Goal: Understand process/instructions: Learn about a topic

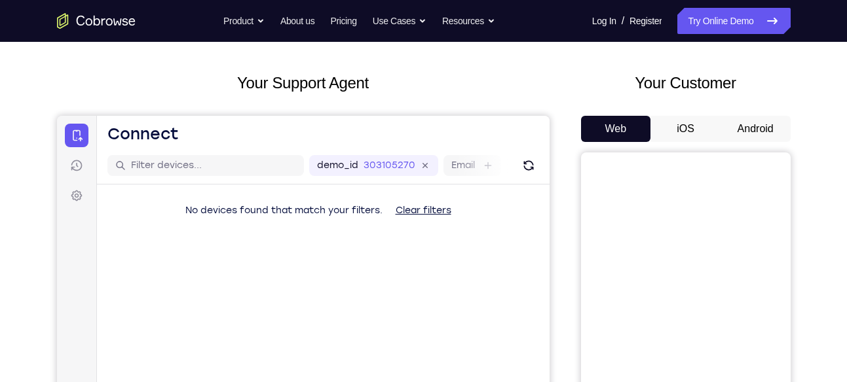
scroll to position [55, 0]
click at [754, 130] on button "Android" at bounding box center [755, 128] width 70 height 26
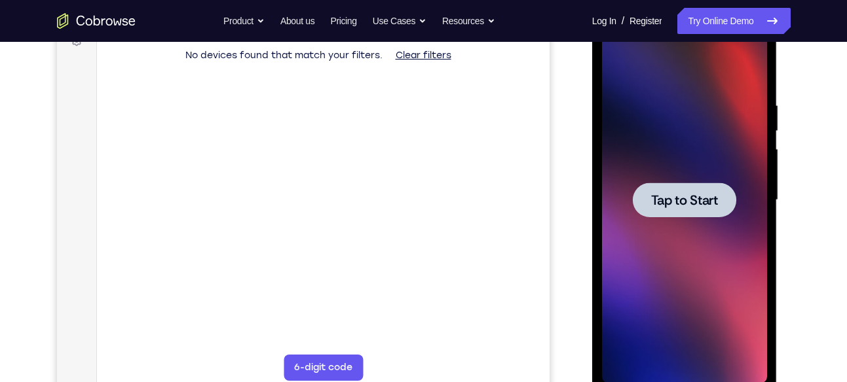
scroll to position [0, 0]
click at [672, 202] on span "Tap to Start" at bounding box center [684, 200] width 67 height 13
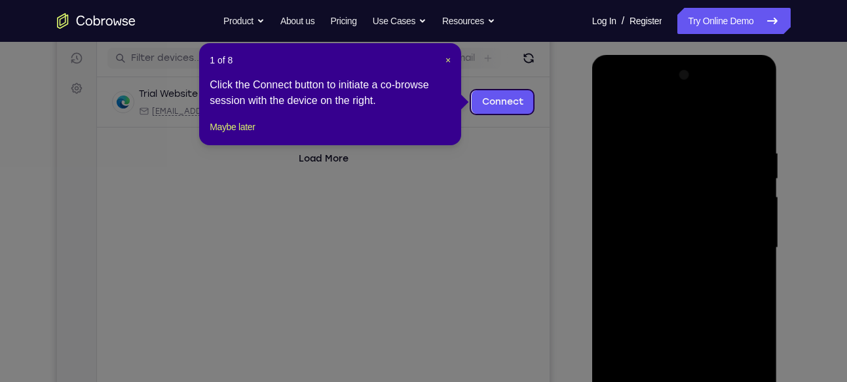
scroll to position [161, 0]
click at [447, 65] on span "×" at bounding box center [447, 61] width 5 height 10
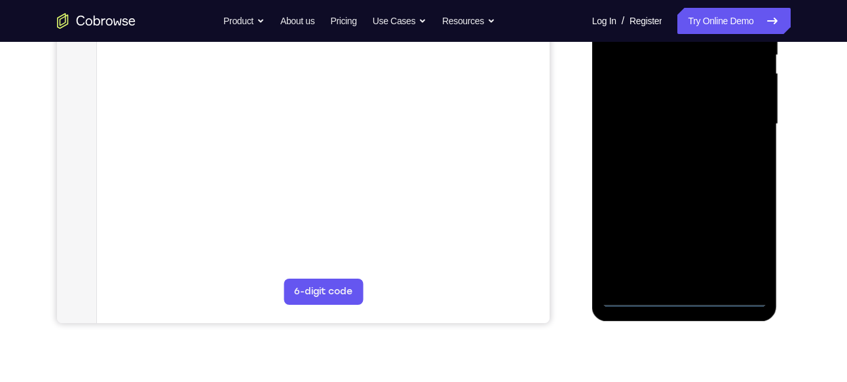
scroll to position [286, 0]
click at [680, 292] on div at bounding box center [684, 123] width 165 height 367
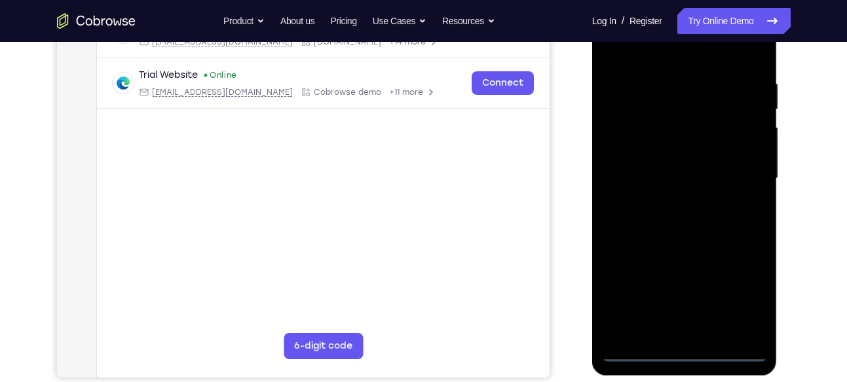
scroll to position [220, 0]
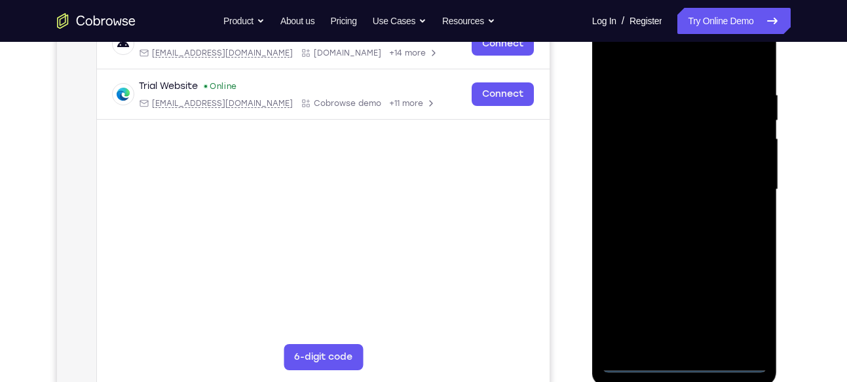
click at [688, 364] on div at bounding box center [684, 190] width 165 height 367
click at [736, 301] on div at bounding box center [684, 190] width 165 height 367
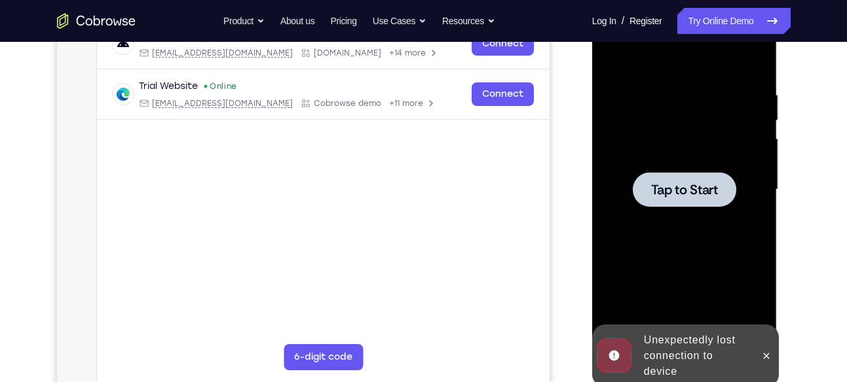
click at [697, 220] on div at bounding box center [684, 190] width 165 height 367
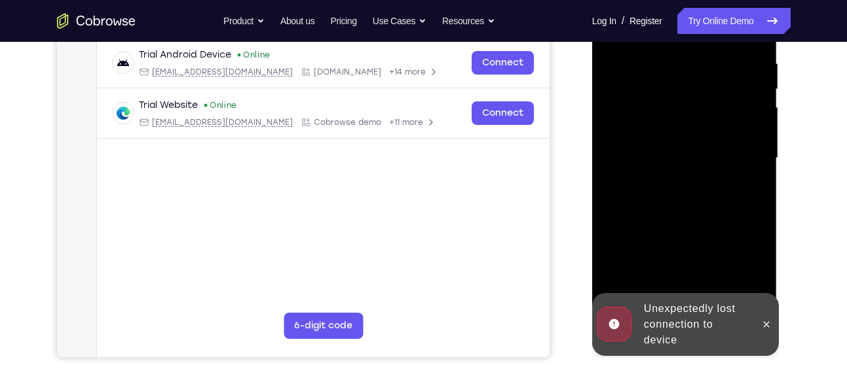
scroll to position [254, 0]
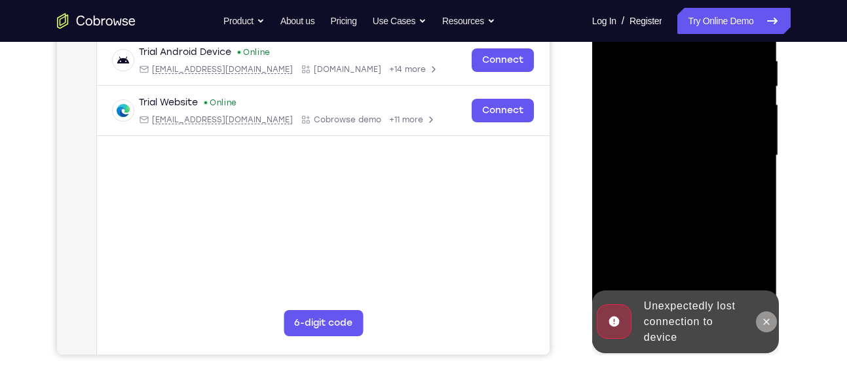
click at [762, 317] on icon at bounding box center [766, 322] width 10 height 10
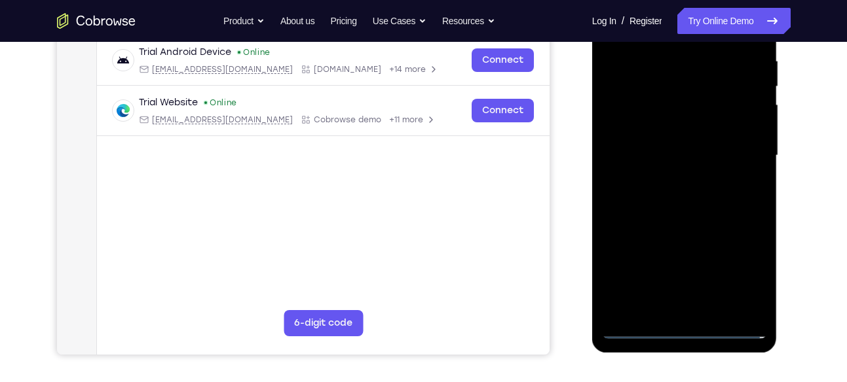
click at [682, 321] on div at bounding box center [684, 155] width 165 height 367
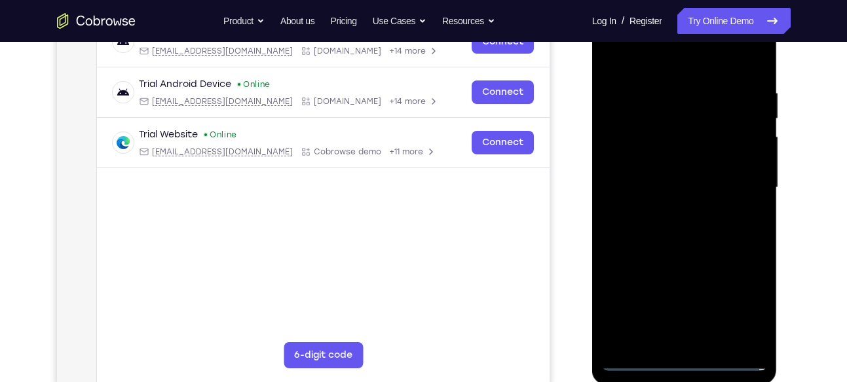
scroll to position [219, 0]
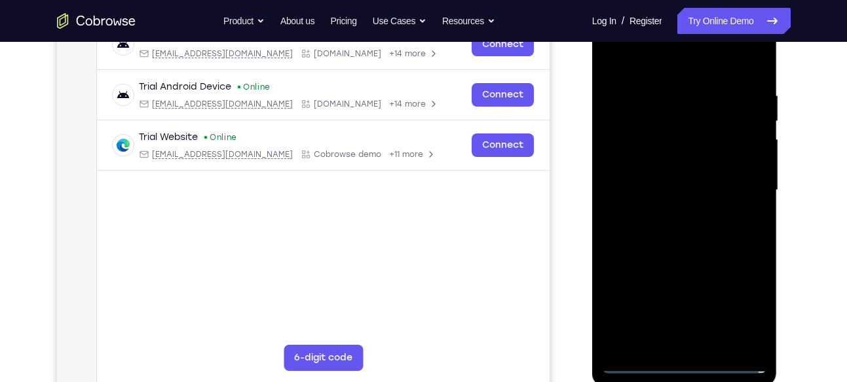
click at [684, 360] on div at bounding box center [684, 190] width 165 height 367
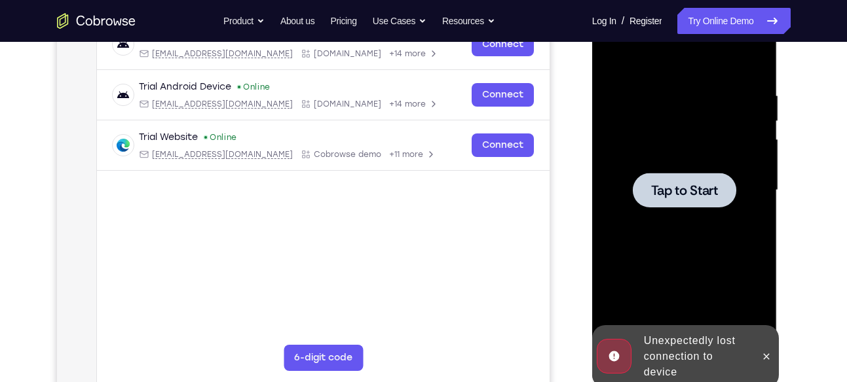
click at [686, 187] on span "Tap to Start" at bounding box center [684, 190] width 67 height 13
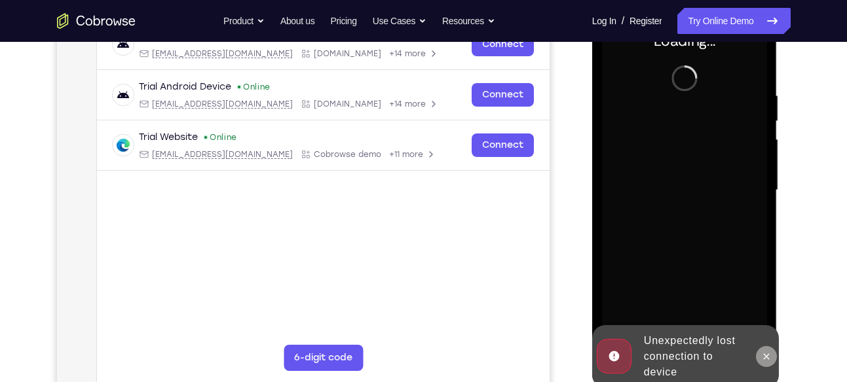
click at [759, 356] on button at bounding box center [766, 356] width 21 height 21
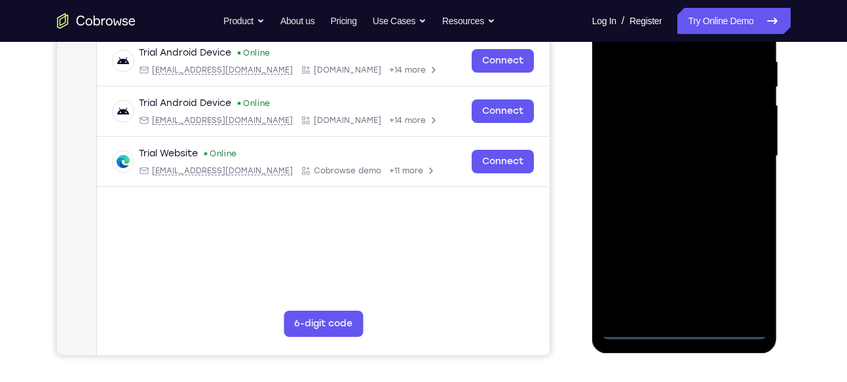
scroll to position [254, 0]
click at [684, 326] on div at bounding box center [684, 155] width 165 height 367
click at [741, 274] on div at bounding box center [684, 155] width 165 height 367
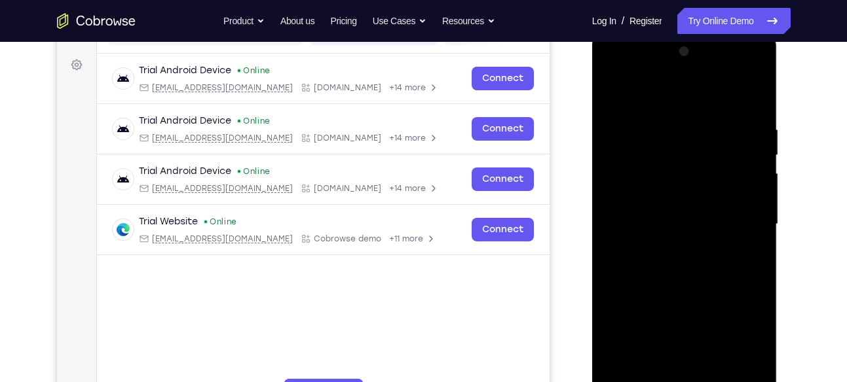
scroll to position [185, 0]
click at [656, 98] on div at bounding box center [684, 225] width 165 height 367
click at [738, 225] on div at bounding box center [684, 225] width 165 height 367
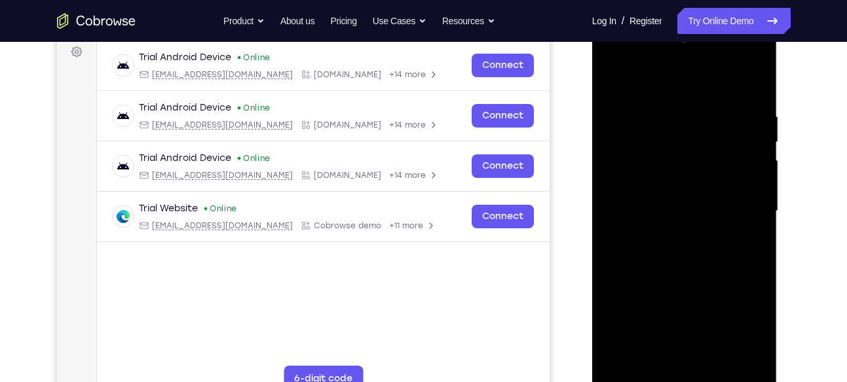
scroll to position [199, 0]
click at [671, 234] on div at bounding box center [684, 211] width 165 height 367
click at [667, 232] on div at bounding box center [684, 211] width 165 height 367
click at [661, 185] on div at bounding box center [684, 211] width 165 height 367
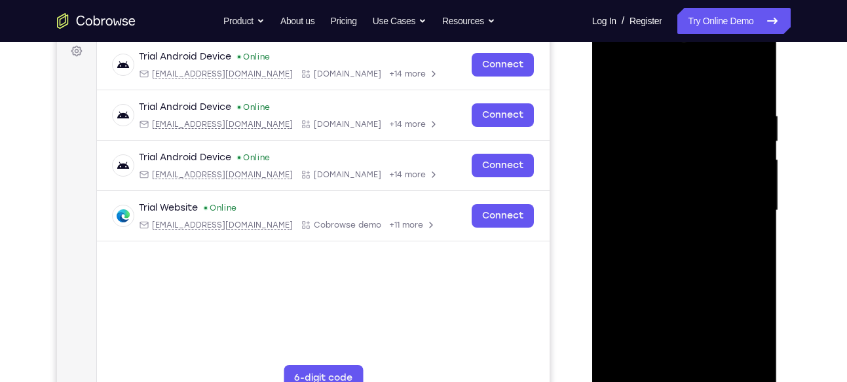
click at [661, 185] on div at bounding box center [684, 211] width 165 height 367
click at [749, 361] on div at bounding box center [684, 211] width 165 height 367
click at [679, 180] on div at bounding box center [684, 211] width 165 height 367
click at [715, 81] on div at bounding box center [684, 211] width 165 height 367
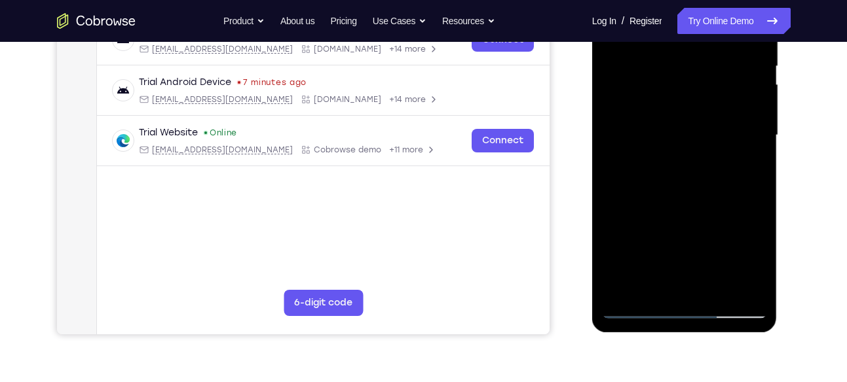
scroll to position [265, 0]
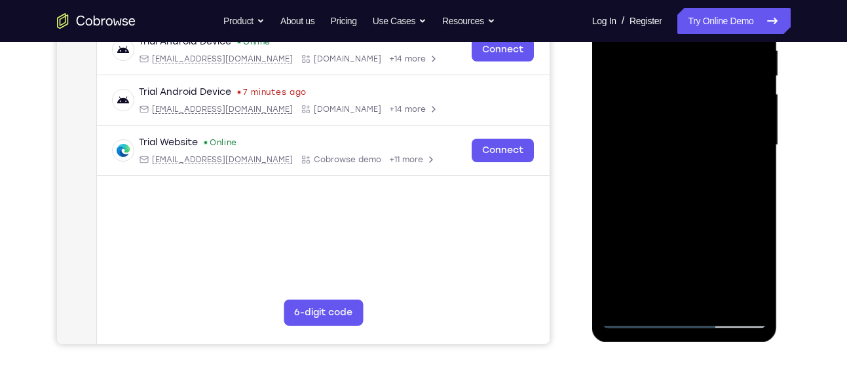
click at [760, 283] on div at bounding box center [684, 145] width 165 height 367
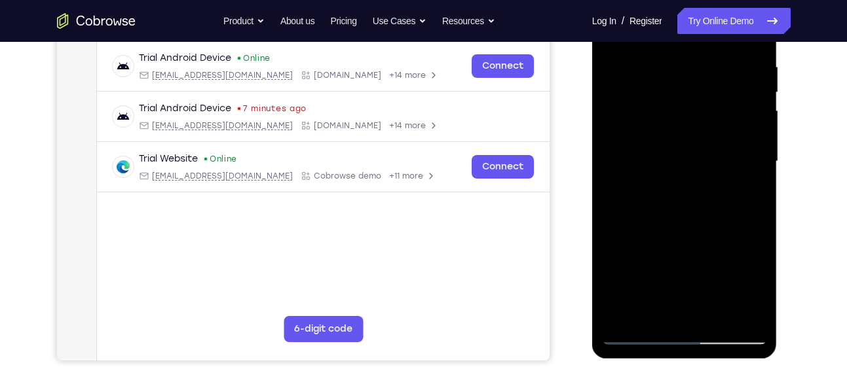
scroll to position [246, 0]
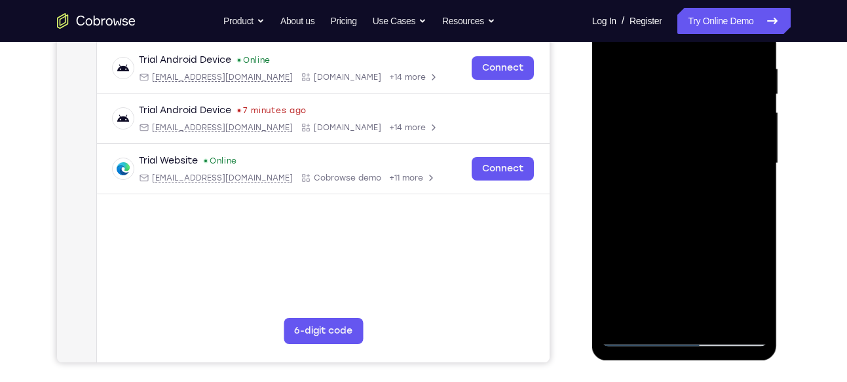
drag, startPoint x: 690, startPoint y: 219, endPoint x: 709, endPoint y: 120, distance: 100.6
click at [709, 120] on div at bounding box center [684, 163] width 165 height 367
click at [612, 249] on div at bounding box center [684, 163] width 165 height 367
click at [759, 135] on div at bounding box center [684, 163] width 165 height 367
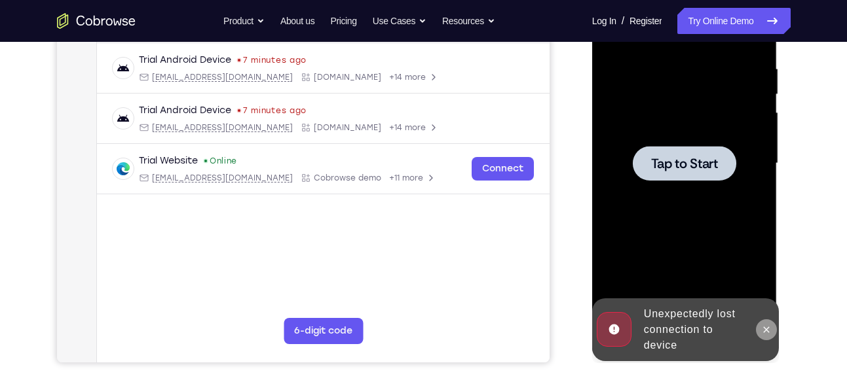
click at [767, 332] on icon at bounding box center [766, 330] width 10 height 10
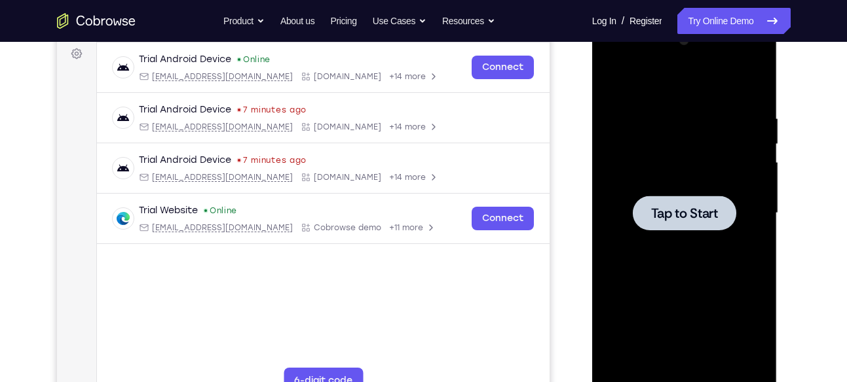
scroll to position [210, 0]
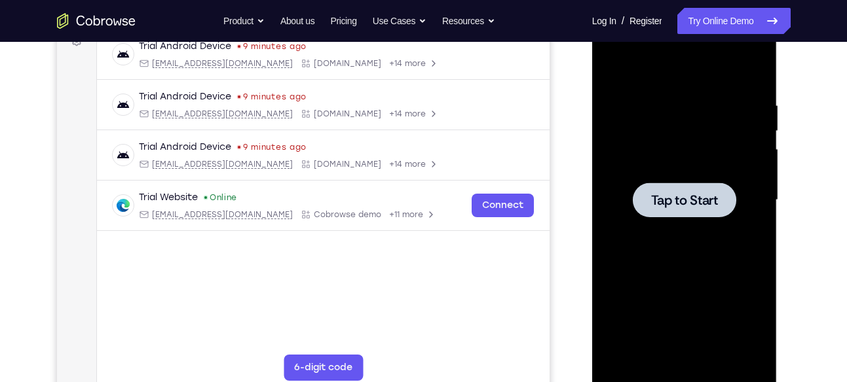
click at [682, 181] on div at bounding box center [684, 200] width 165 height 367
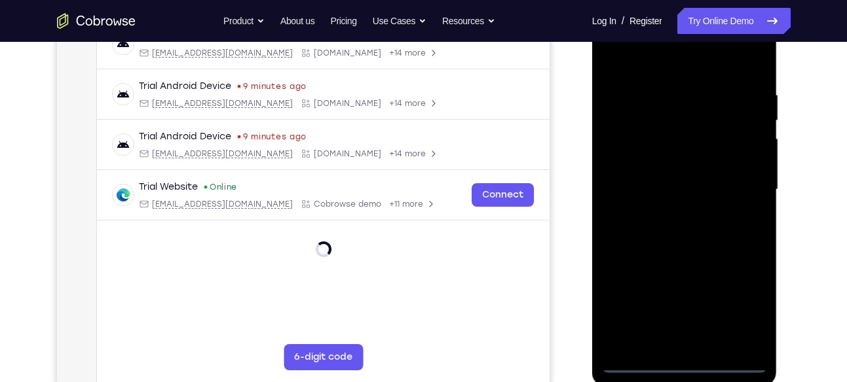
scroll to position [219, 0]
click at [683, 365] on div at bounding box center [684, 190] width 165 height 367
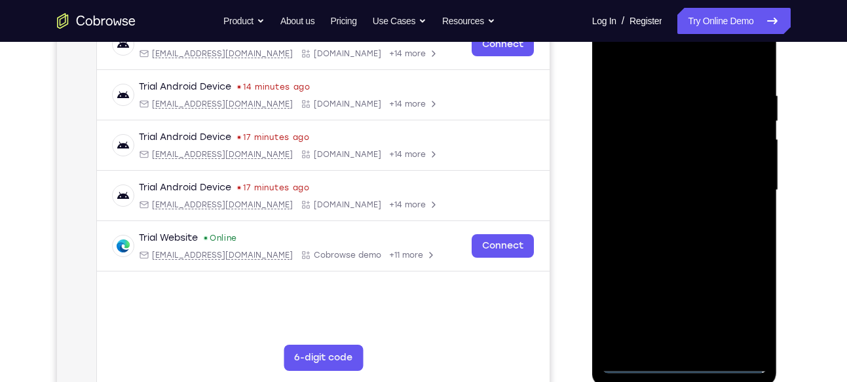
click at [745, 307] on div at bounding box center [684, 190] width 165 height 367
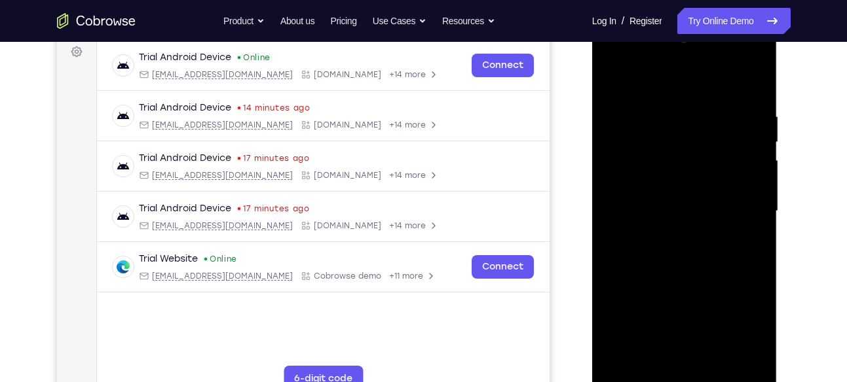
click at [672, 84] on div at bounding box center [684, 211] width 165 height 367
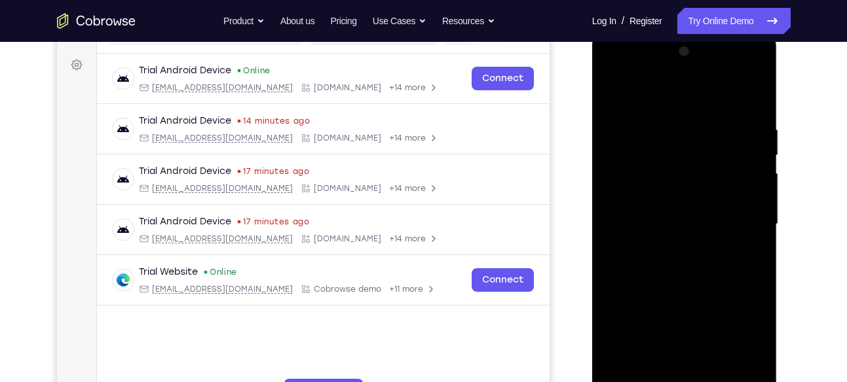
scroll to position [185, 0]
click at [736, 217] on div at bounding box center [684, 225] width 165 height 367
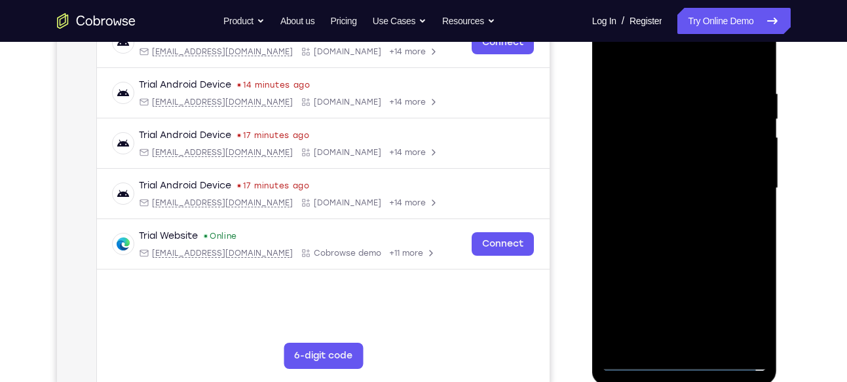
scroll to position [223, 0]
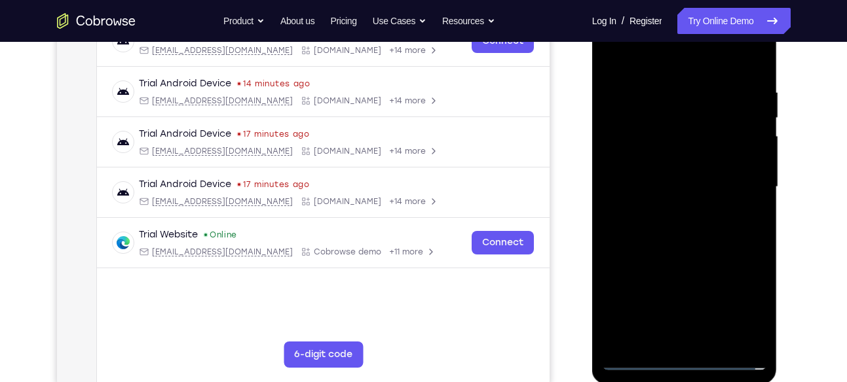
click at [668, 209] on div at bounding box center [684, 187] width 165 height 367
click at [648, 166] on div at bounding box center [684, 187] width 165 height 367
click at [667, 157] on div at bounding box center [684, 187] width 165 height 367
click at [665, 189] on div at bounding box center [684, 187] width 165 height 367
click at [646, 234] on div at bounding box center [684, 187] width 165 height 367
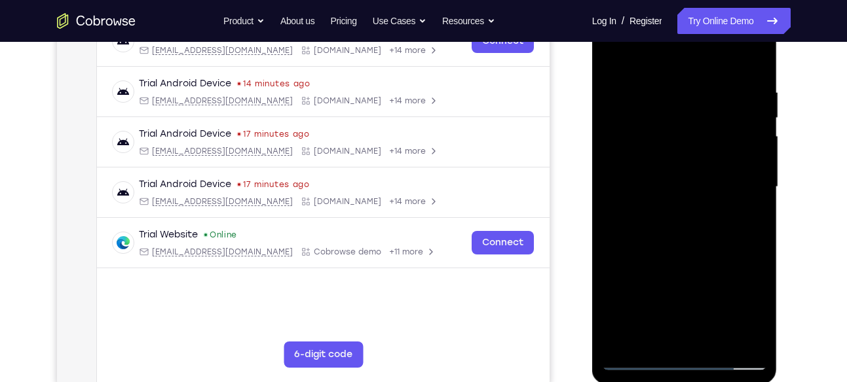
click at [674, 244] on div at bounding box center [684, 187] width 165 height 367
click at [753, 72] on div at bounding box center [684, 187] width 165 height 367
drag, startPoint x: 703, startPoint y: 226, endPoint x: 713, endPoint y: 167, distance: 59.8
click at [713, 167] on div at bounding box center [684, 187] width 165 height 367
click at [739, 297] on div at bounding box center [684, 187] width 165 height 367
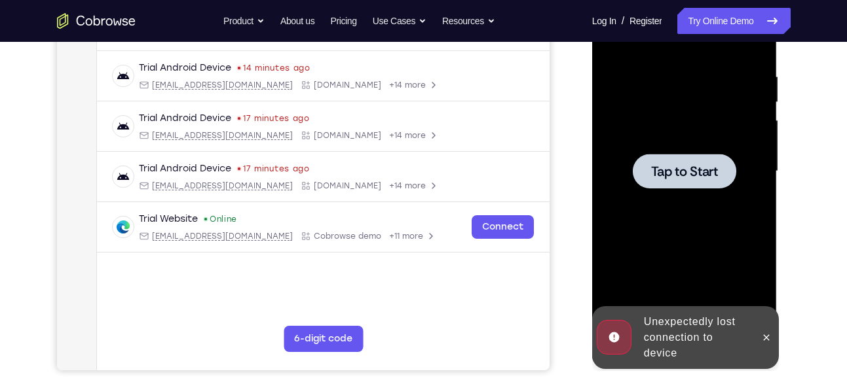
scroll to position [239, 0]
click at [771, 341] on icon at bounding box center [766, 337] width 10 height 10
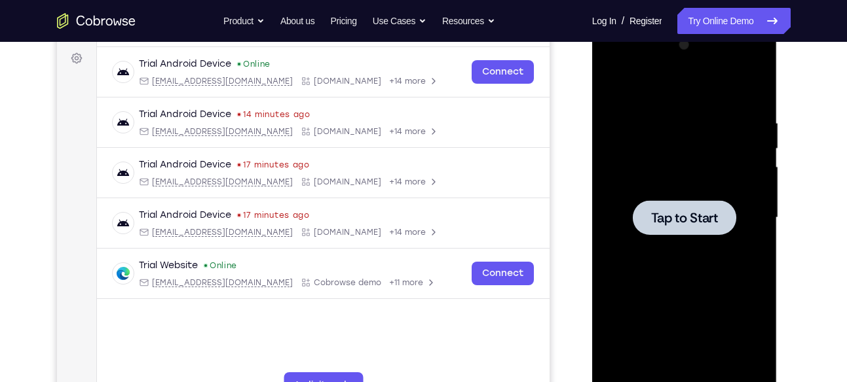
scroll to position [193, 0]
click at [698, 200] on div at bounding box center [684, 217] width 103 height 35
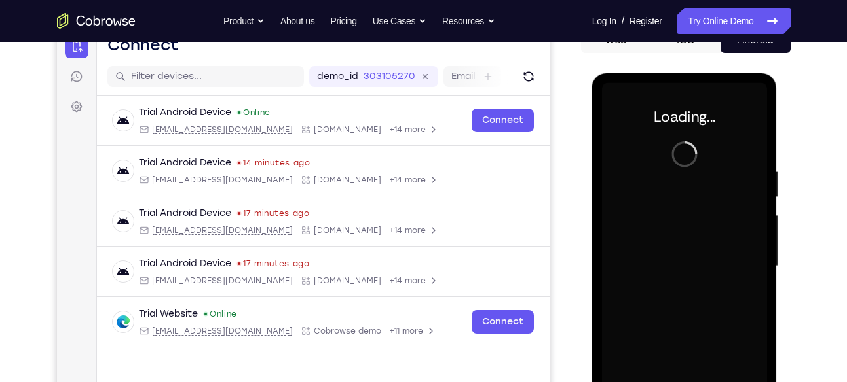
scroll to position [143, 0]
